Goal: Transaction & Acquisition: Purchase product/service

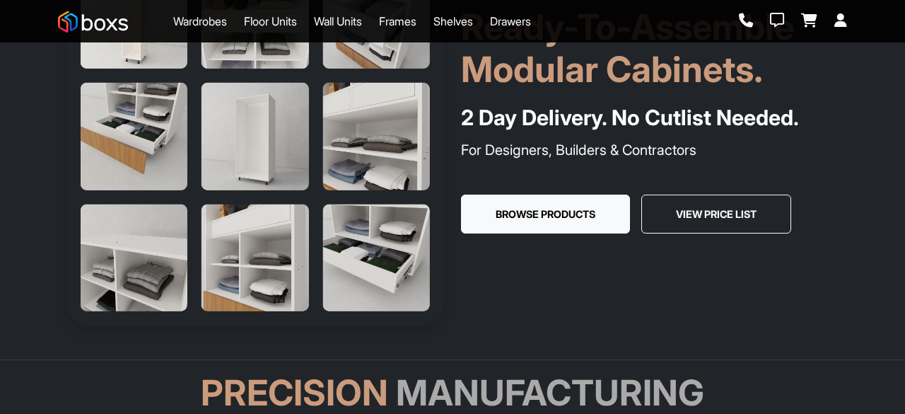
scroll to position [141, 0]
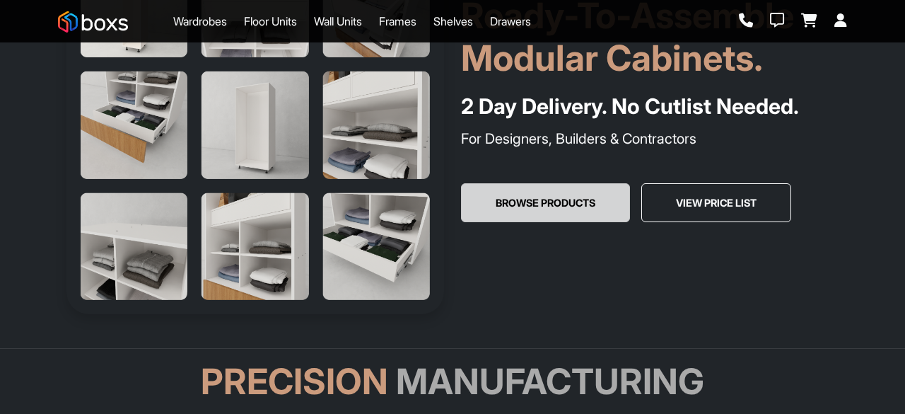
click at [518, 197] on button "Browse Products" at bounding box center [545, 203] width 169 height 40
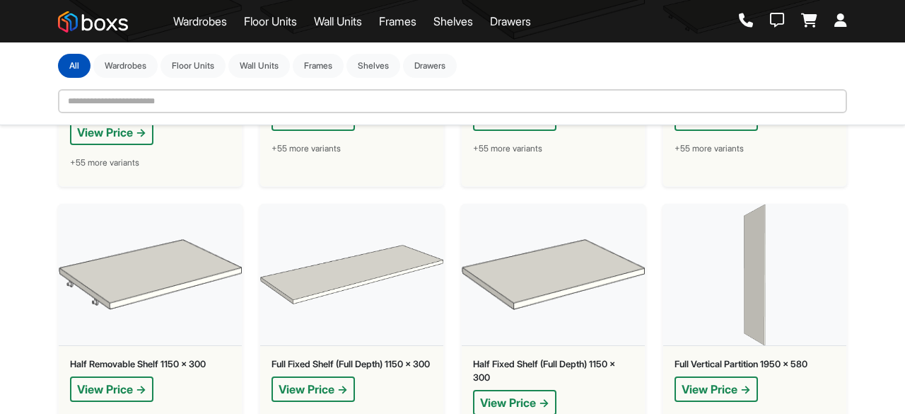
scroll to position [6642, 0]
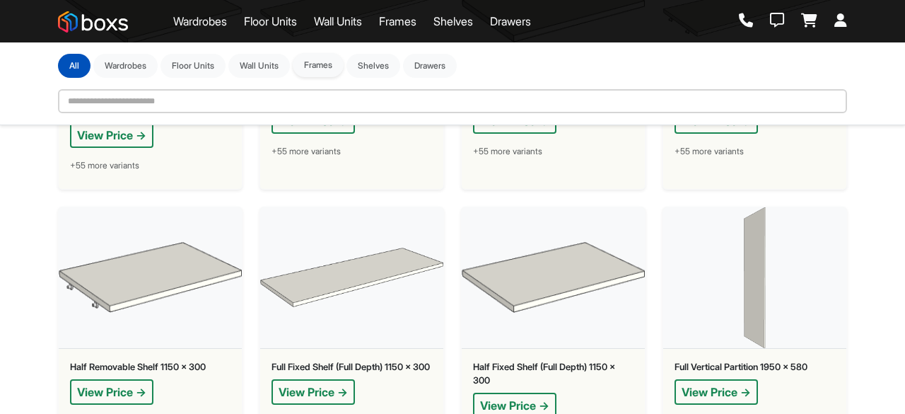
click at [339, 69] on button "Frames" at bounding box center [318, 65] width 51 height 24
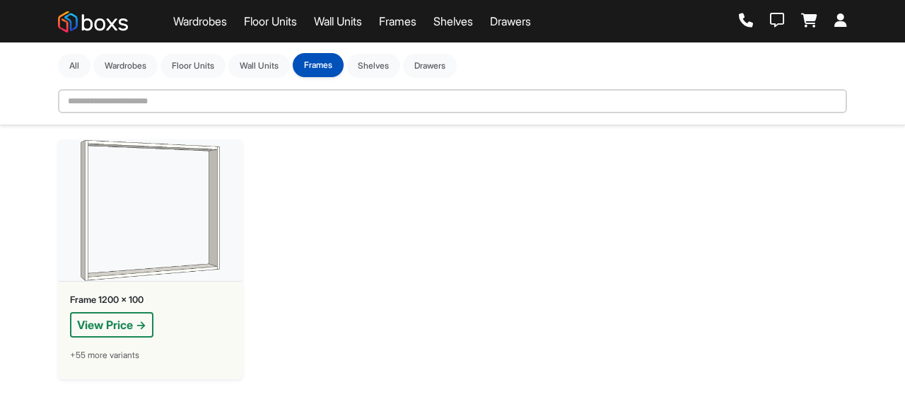
scroll to position [0, 0]
click at [384, 70] on button "Shelves" at bounding box center [374, 65] width 54 height 24
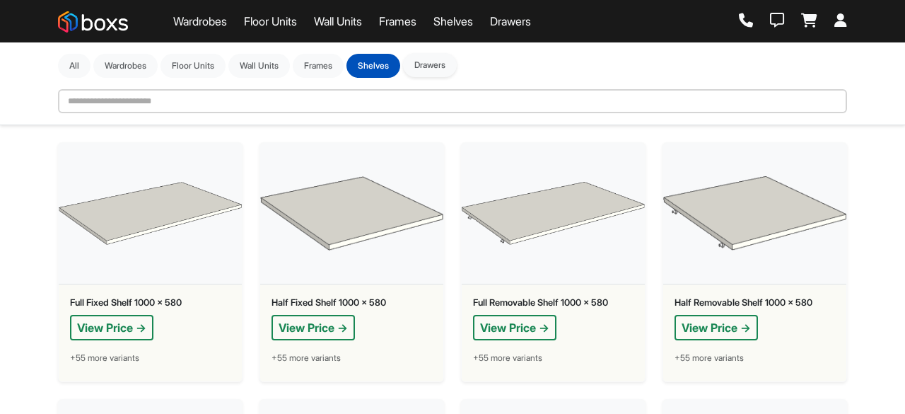
click at [446, 69] on button "Drawers" at bounding box center [430, 65] width 54 height 24
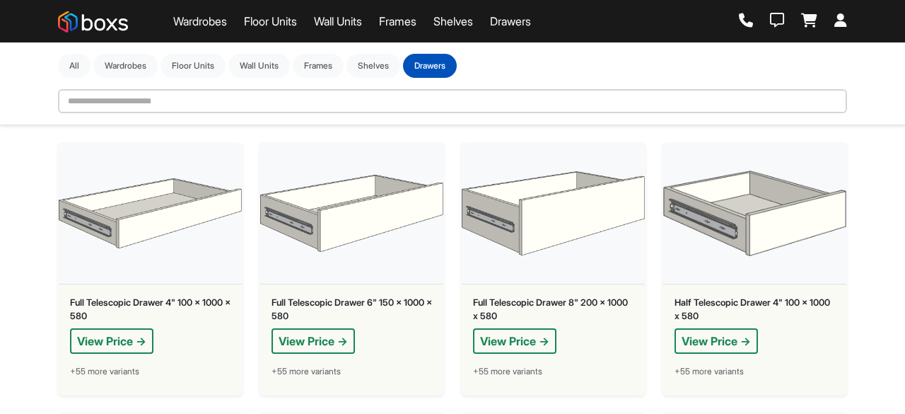
click at [208, 19] on link "Wardrobes" at bounding box center [200, 21] width 54 height 17
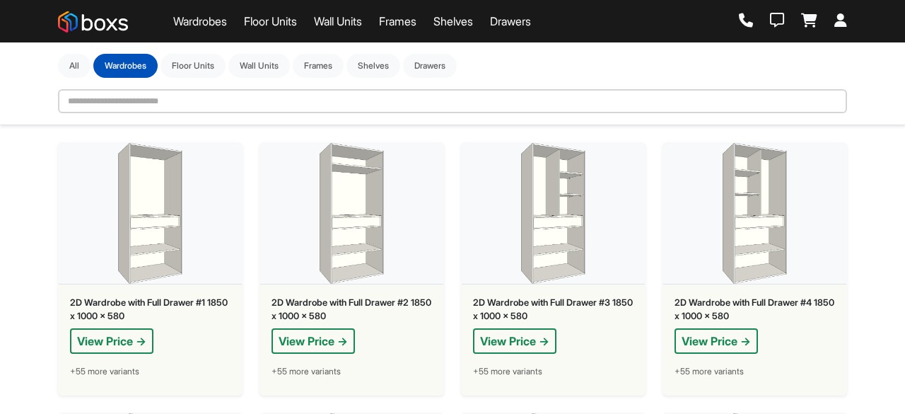
click at [269, 23] on link "Floor Units" at bounding box center [270, 21] width 53 height 17
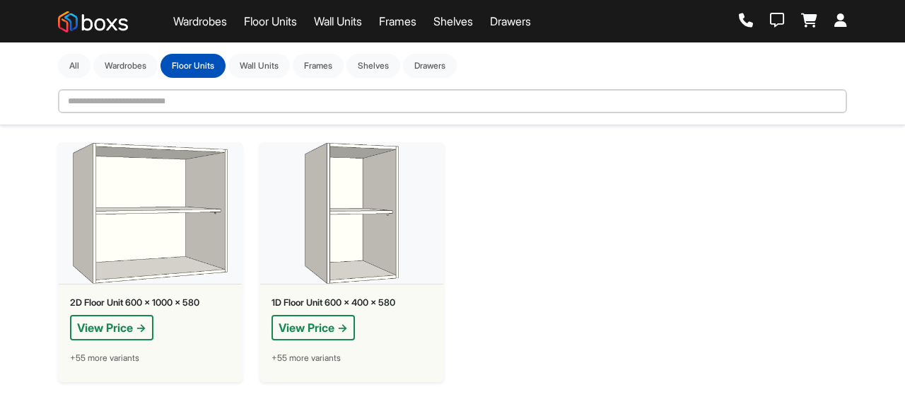
click at [336, 24] on link "Wall Units" at bounding box center [338, 21] width 48 height 17
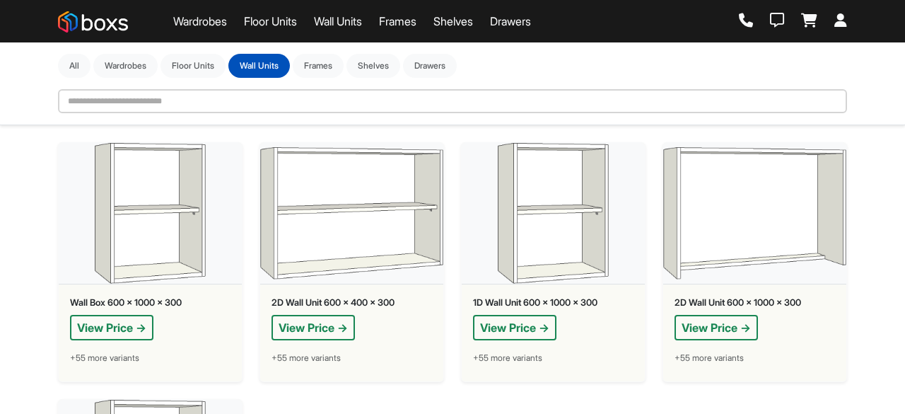
click at [197, 270] on img at bounding box center [150, 213] width 183 height 141
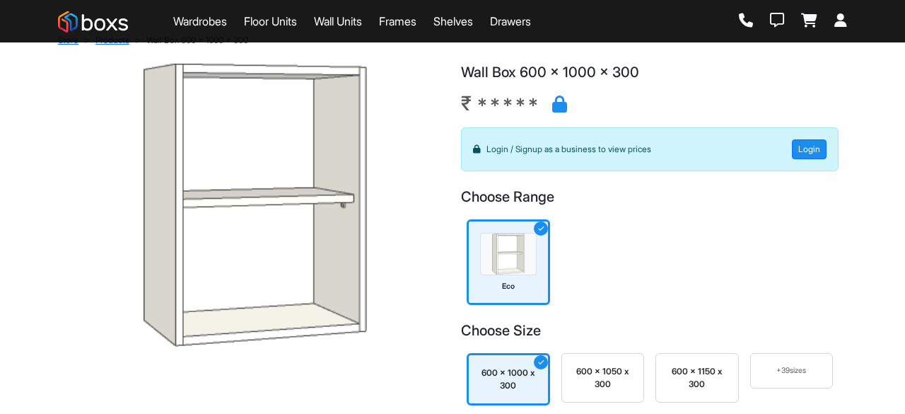
scroll to position [28, 0]
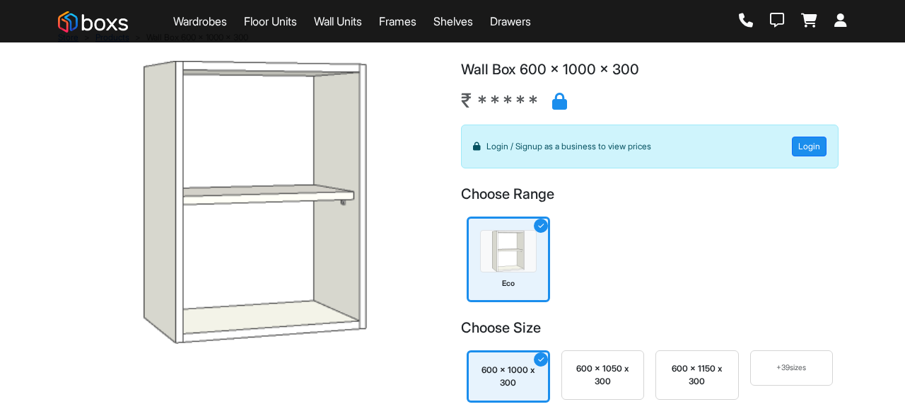
click at [593, 373] on div "600 x 1050 x 300" at bounding box center [603, 374] width 59 height 25
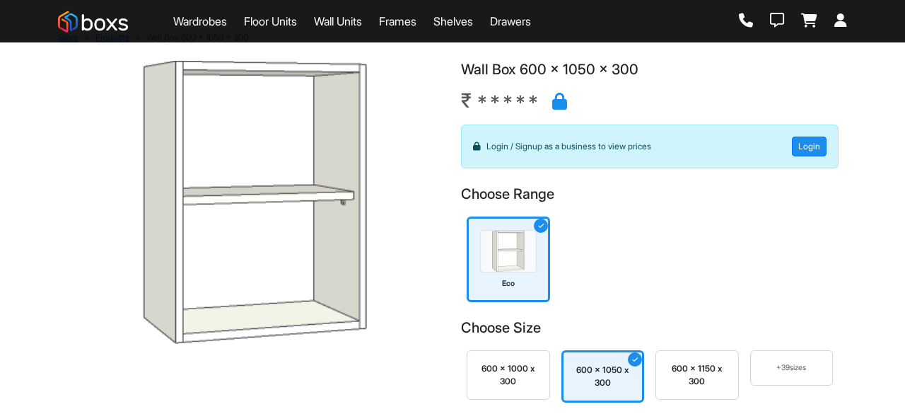
click at [718, 378] on div "600 x 1150 x 300" at bounding box center [697, 374] width 59 height 25
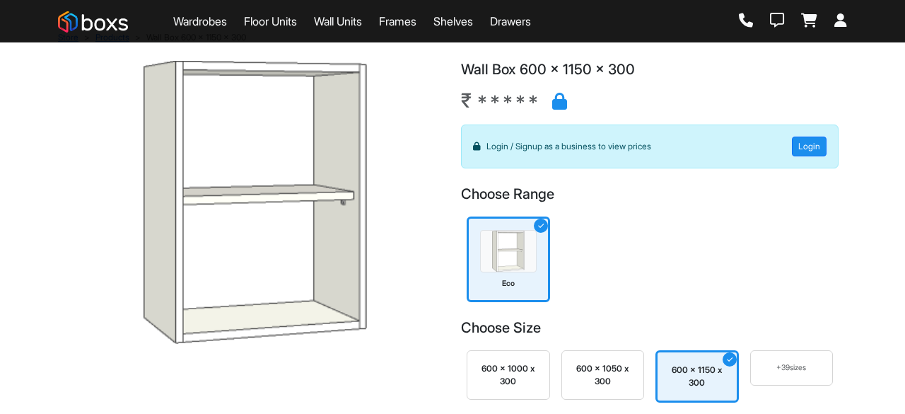
click at [211, 19] on link "Wardrobes" at bounding box center [200, 21] width 54 height 17
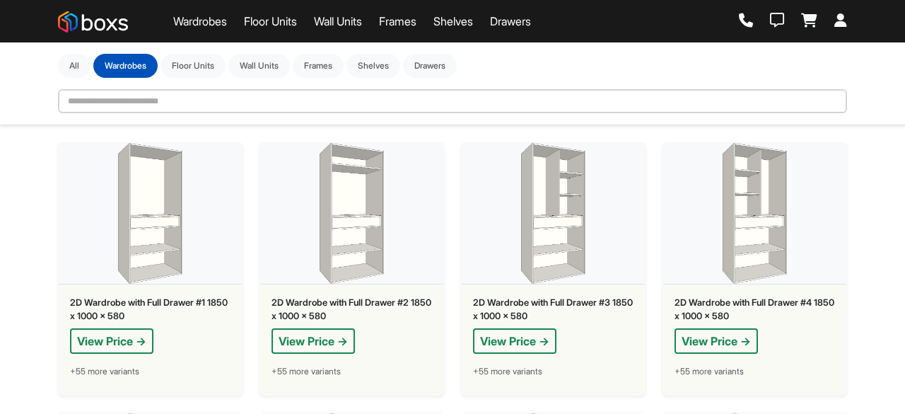
click at [363, 209] on img at bounding box center [351, 213] width 183 height 141
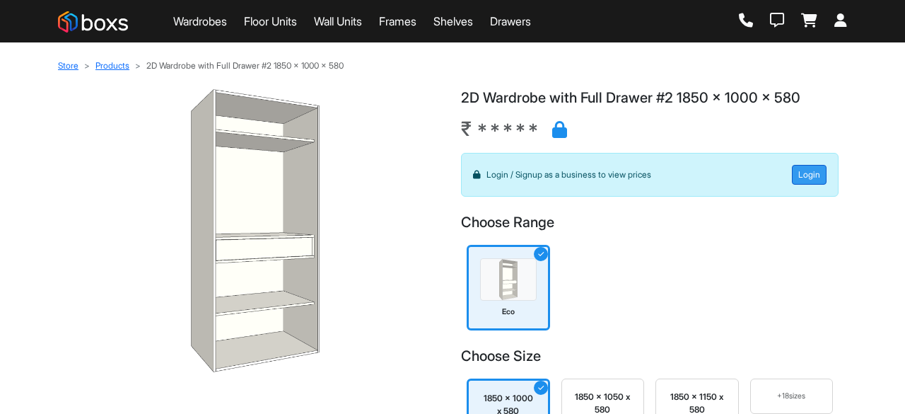
click at [808, 176] on button "Login" at bounding box center [809, 175] width 35 height 20
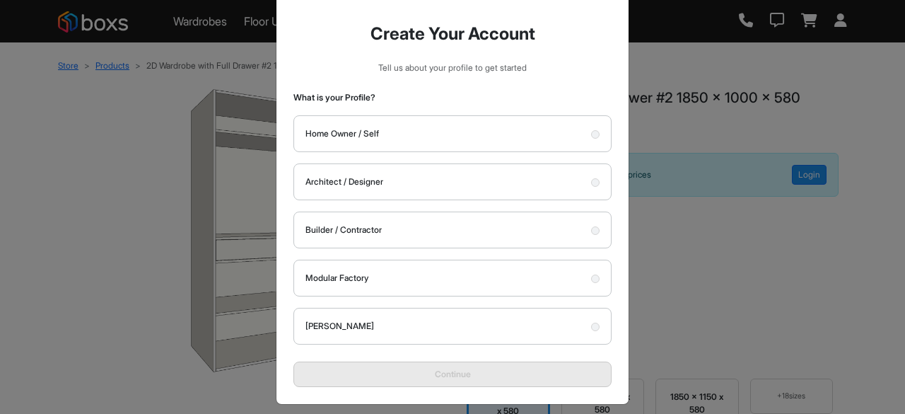
scroll to position [64, 0]
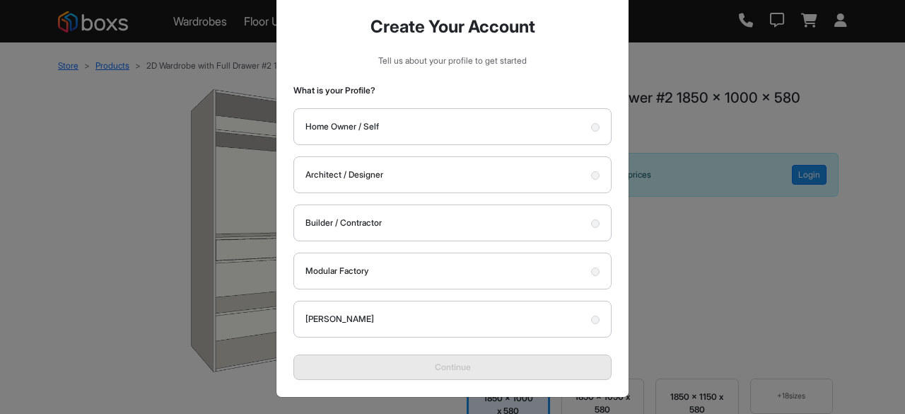
click at [489, 126] on label "Home Owner / Self" at bounding box center [452, 126] width 318 height 37
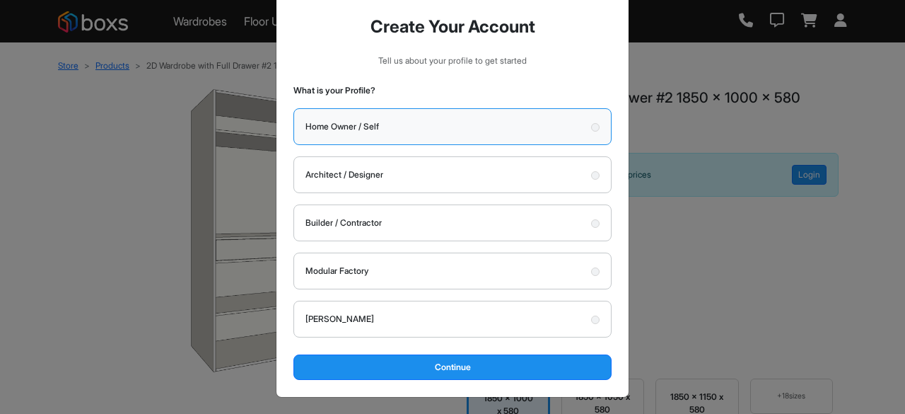
click at [440, 132] on label "Home Owner / Self" at bounding box center [452, 126] width 318 height 37
click at [427, 161] on label "Architect / Designer" at bounding box center [452, 174] width 318 height 37
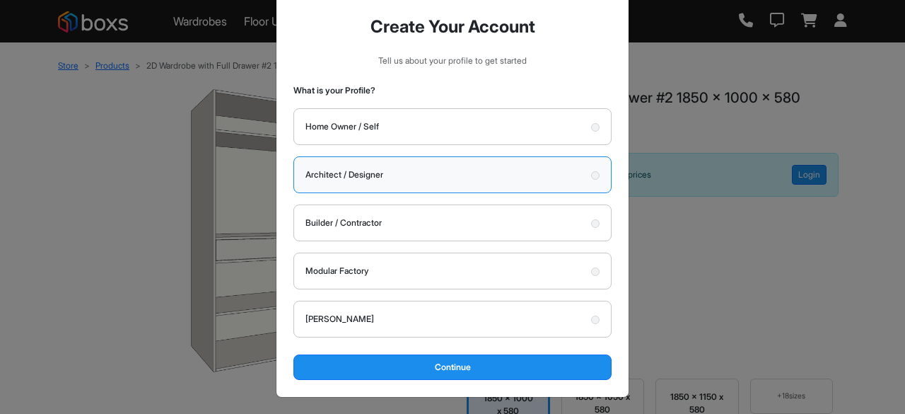
click at [404, 172] on label "Architect / Designer" at bounding box center [452, 174] width 318 height 37
click at [778, 233] on div "Login Sign Up Login to Boxs Store Please enter a valid mobile number. Send What…" at bounding box center [452, 207] width 905 height 414
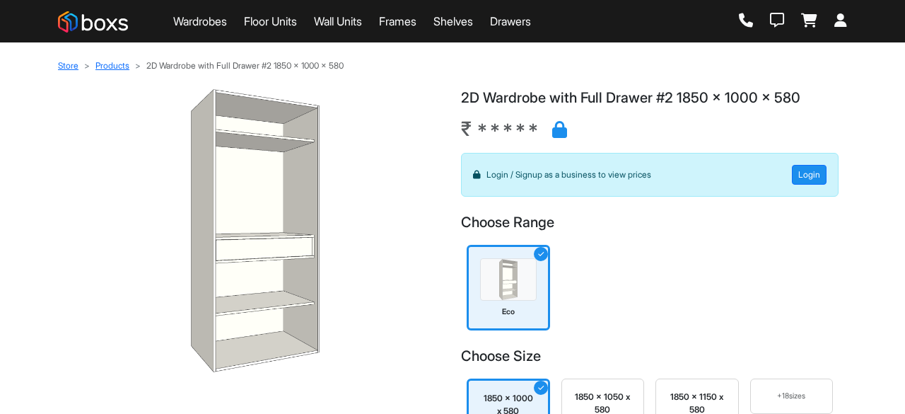
scroll to position [0, 0]
